Goal: Task Accomplishment & Management: Manage account settings

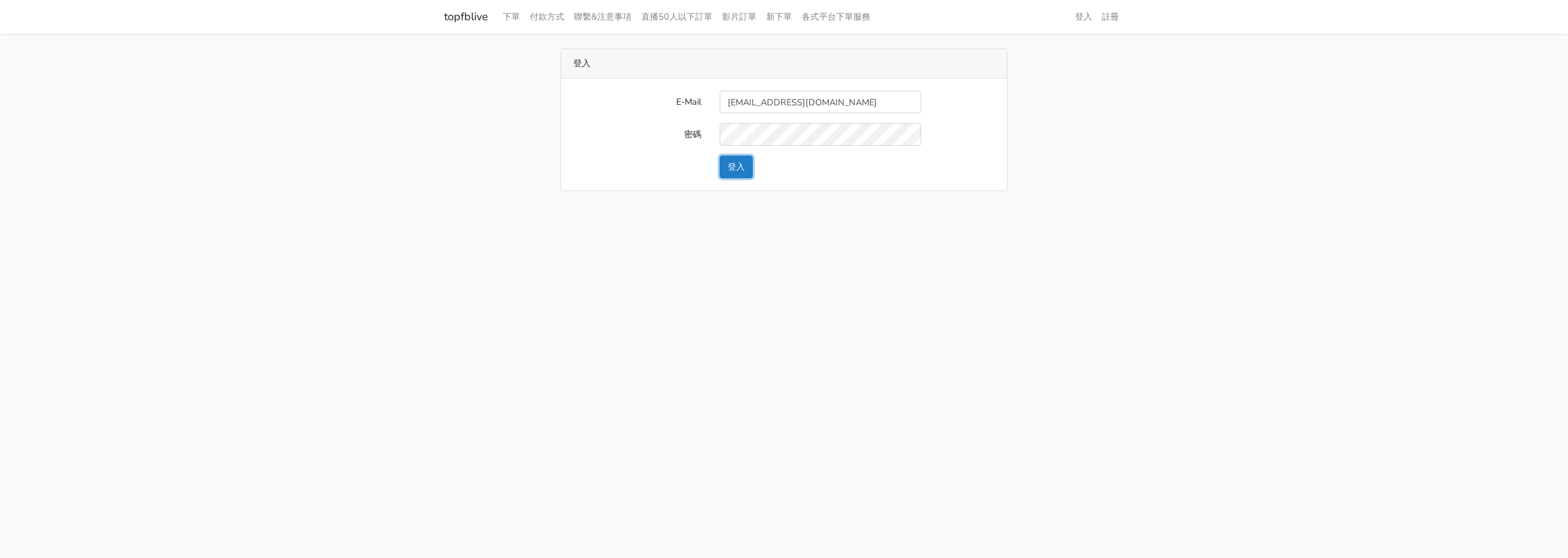
click at [748, 160] on button "登入" at bounding box center [736, 167] width 33 height 23
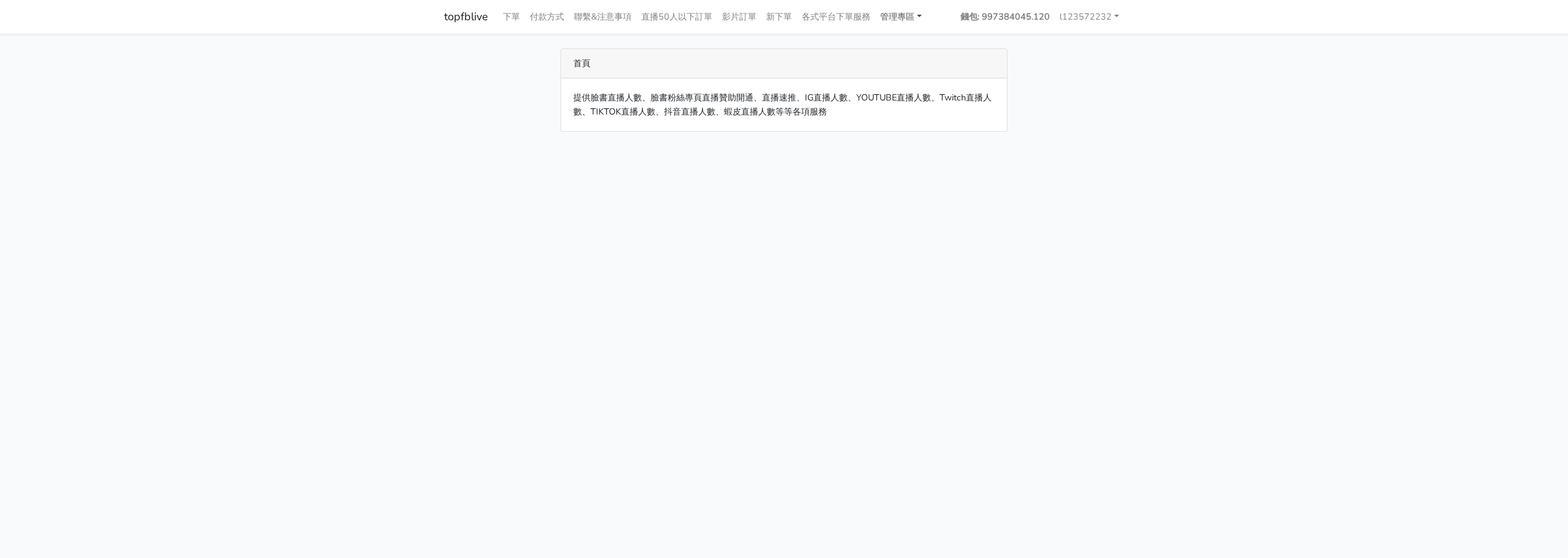
click at [890, 16] on link "管理專區" at bounding box center [901, 17] width 51 height 24
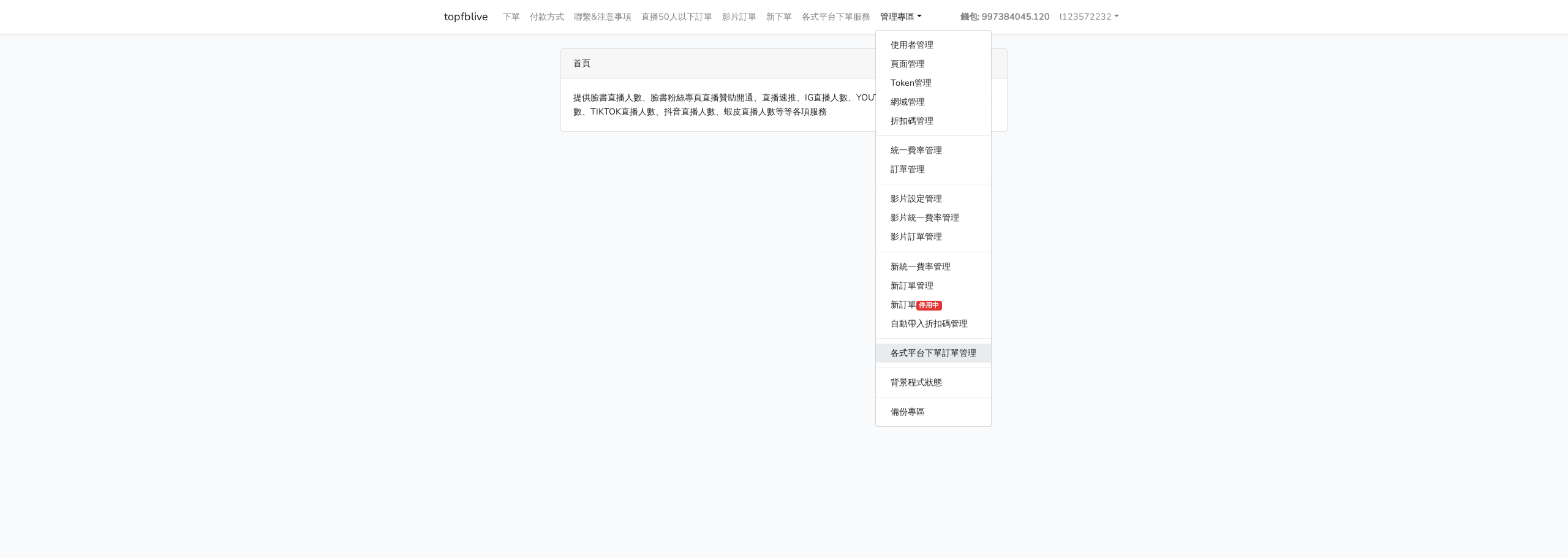
click at [937, 345] on link "各式平台下單訂單管理" at bounding box center [933, 353] width 116 height 19
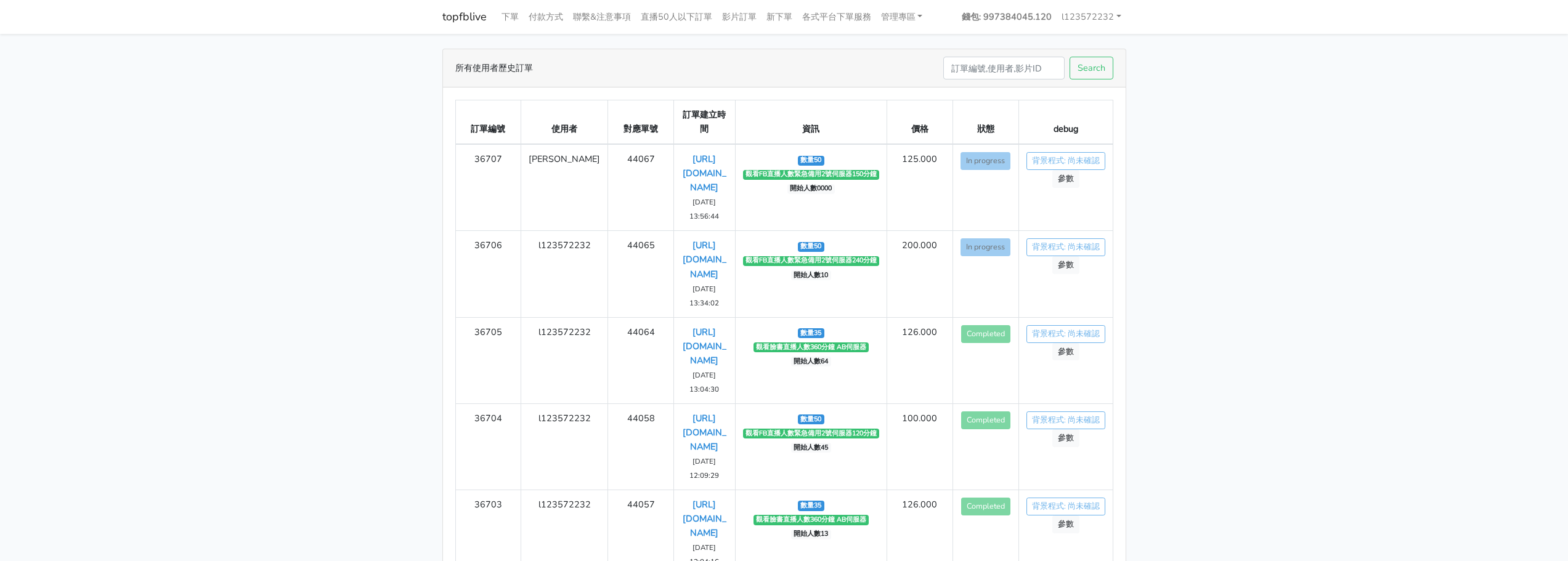
drag, startPoint x: 0, startPoint y: 0, endPoint x: 1271, endPoint y: 111, distance: 1275.8
click at [1271, 111] on main "所有使用者歷史訂單 Search 訂單編號 使用者 對應單號 訂單建立時間 資訊 價格 狀態 debug 36707 數量50 50" at bounding box center [784, 340] width 1568 height 612
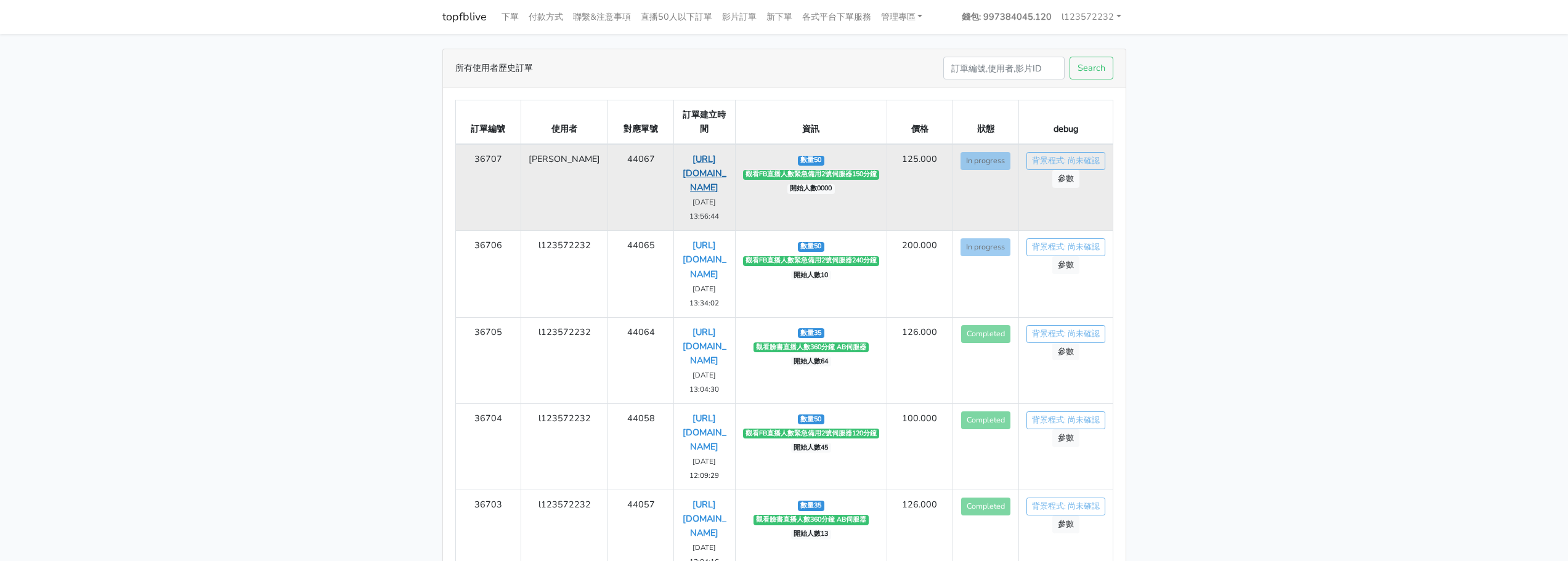
click at [693, 155] on link "[URL][DOMAIN_NAME]" at bounding box center [704, 172] width 43 height 40
